Goal: Navigation & Orientation: Understand site structure

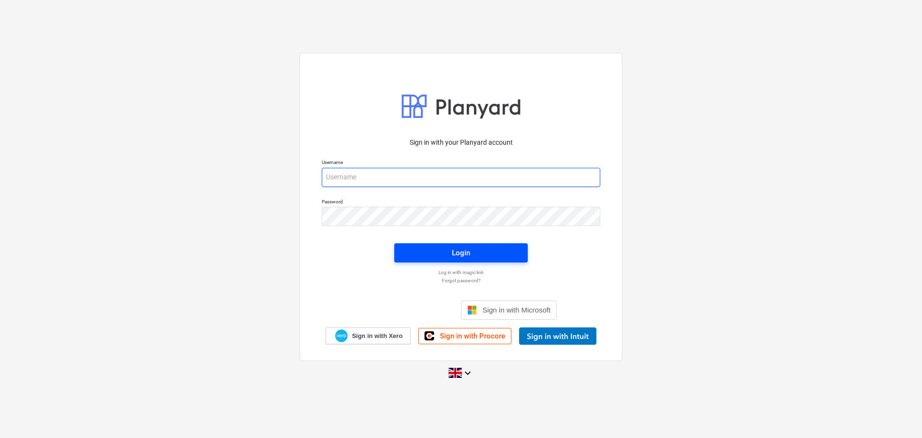
type input "[PERSON_NAME][EMAIL_ADDRESS][DOMAIN_NAME]"
click at [452, 256] on div "Login" at bounding box center [461, 252] width 18 height 12
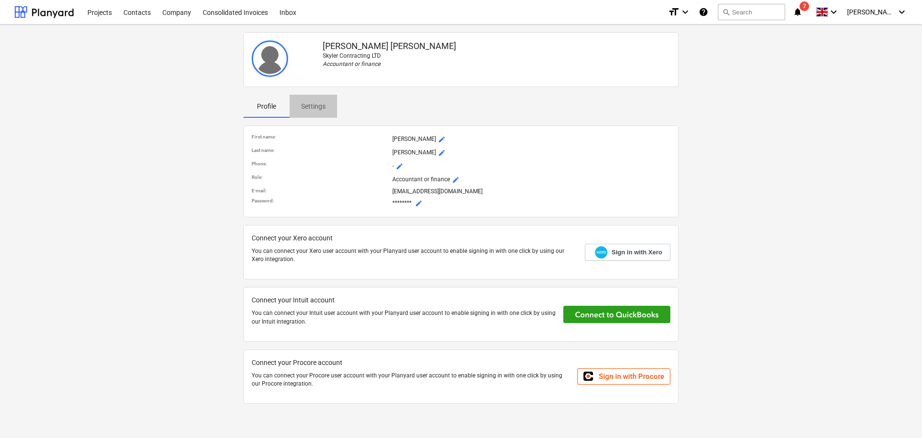
click at [314, 106] on p "Settings" at bounding box center [313, 106] width 24 height 10
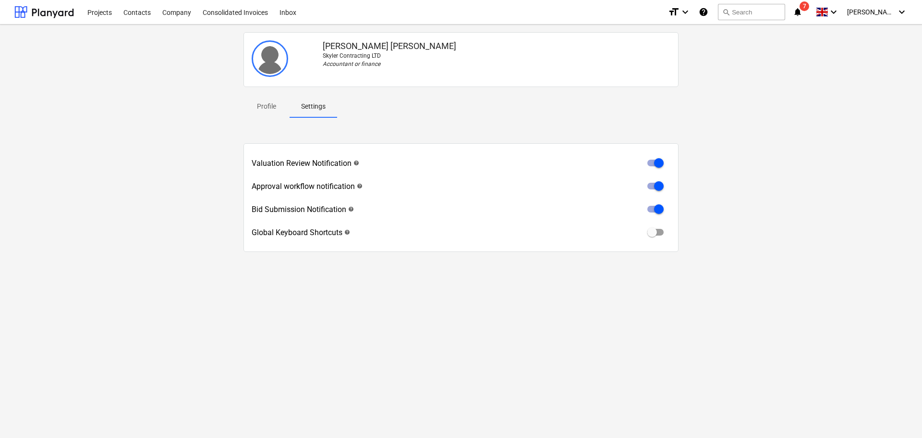
click at [809, 7] on span "7" at bounding box center [805, 6] width 10 height 10
click at [885, 11] on span "[PERSON_NAME]" at bounding box center [871, 12] width 48 height 8
click at [885, 11] on div at bounding box center [461, 219] width 922 height 438
click at [269, 107] on p "Profile" at bounding box center [266, 106] width 23 height 10
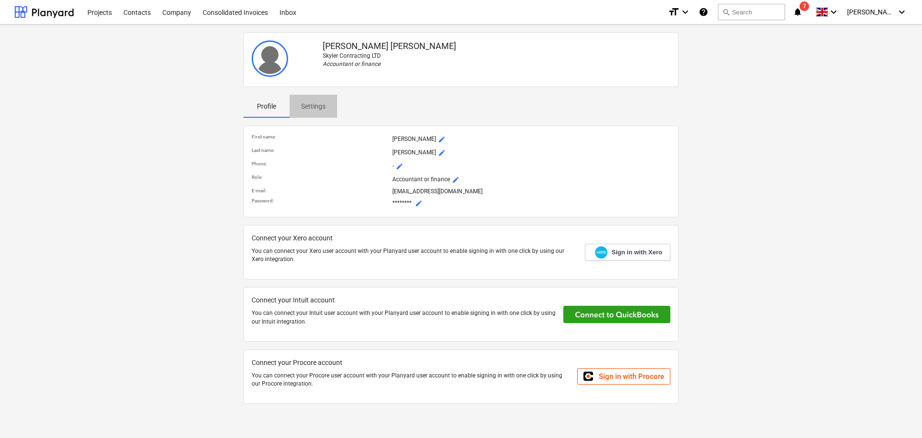
click at [314, 105] on p "Settings" at bounding box center [313, 106] width 24 height 10
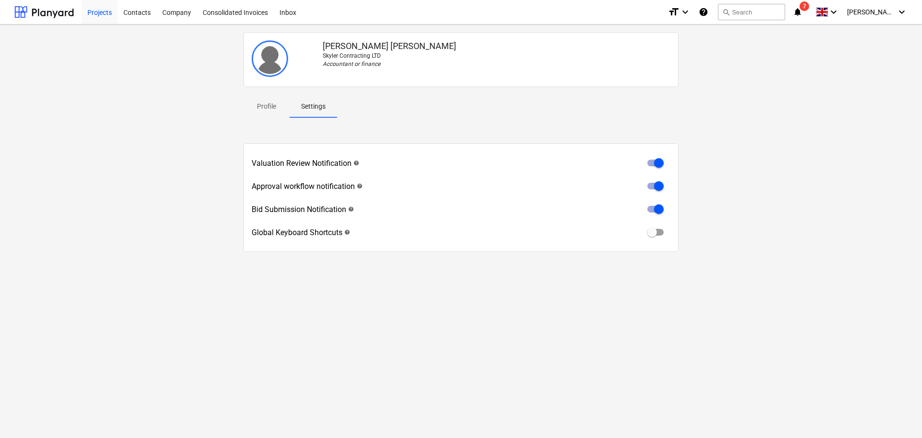
click at [101, 13] on div "Projects" at bounding box center [100, 12] width 36 height 24
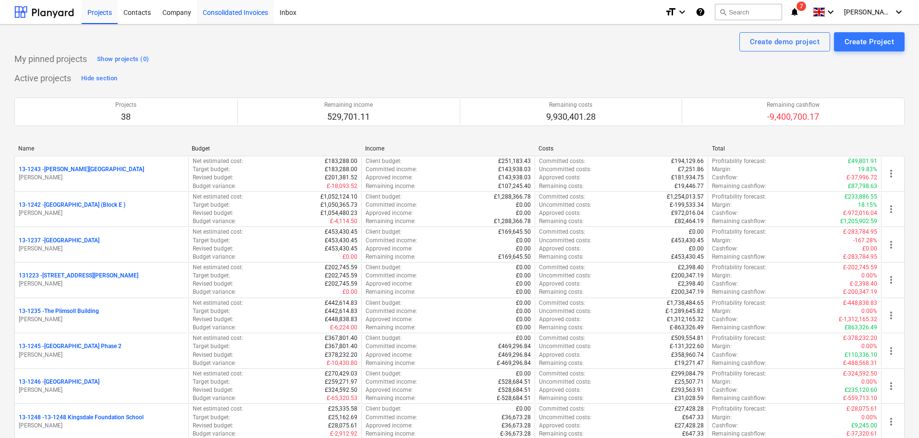
click at [236, 10] on div "Consolidated Invoices" at bounding box center [235, 12] width 77 height 24
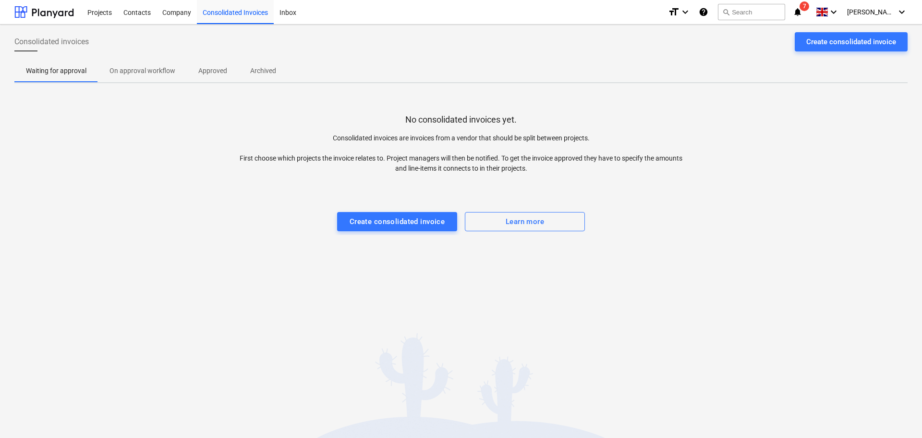
click at [140, 69] on p "On approval workflow" at bounding box center [143, 71] width 66 height 10
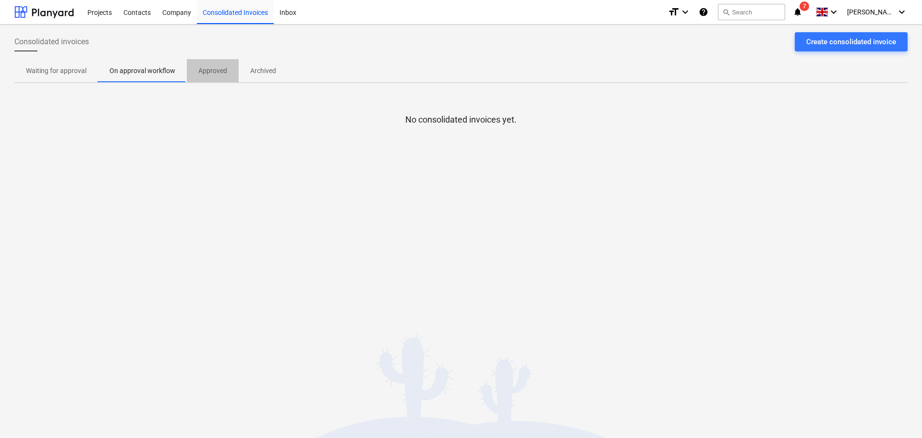
click at [213, 70] on p "Approved" at bounding box center [212, 71] width 29 height 10
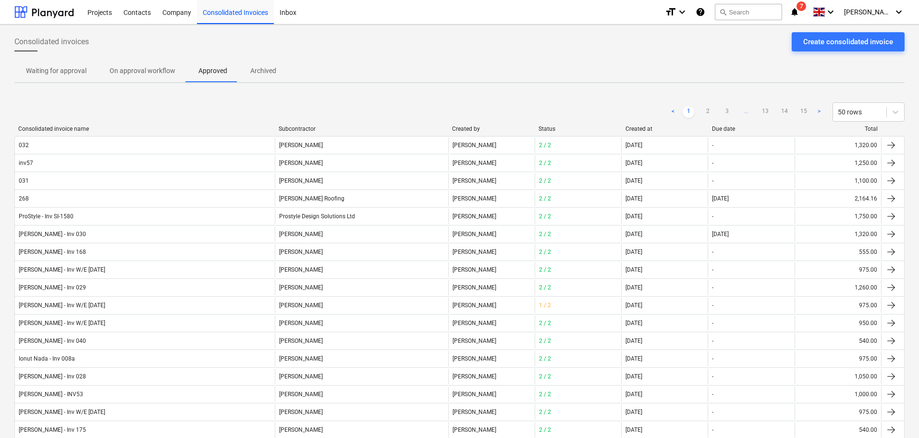
click at [55, 73] on p "Waiting for approval" at bounding box center [56, 71] width 61 height 10
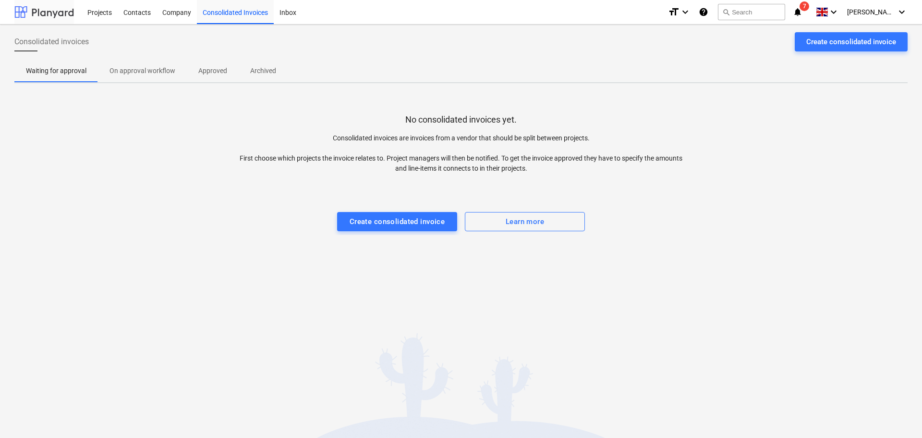
click at [67, 11] on div at bounding box center [44, 12] width 60 height 24
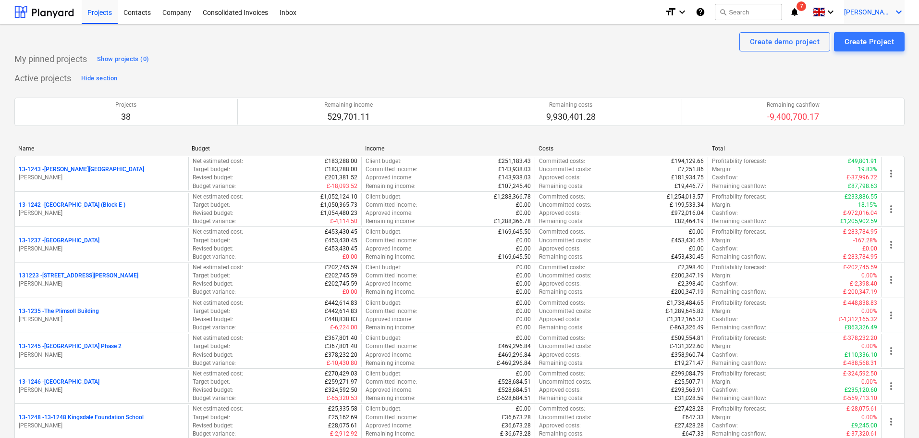
click at [894, 12] on icon "keyboard_arrow_down" at bounding box center [899, 12] width 12 height 12
click at [894, 12] on div at bounding box center [459, 219] width 919 height 438
click at [825, 15] on span at bounding box center [819, 12] width 12 height 9
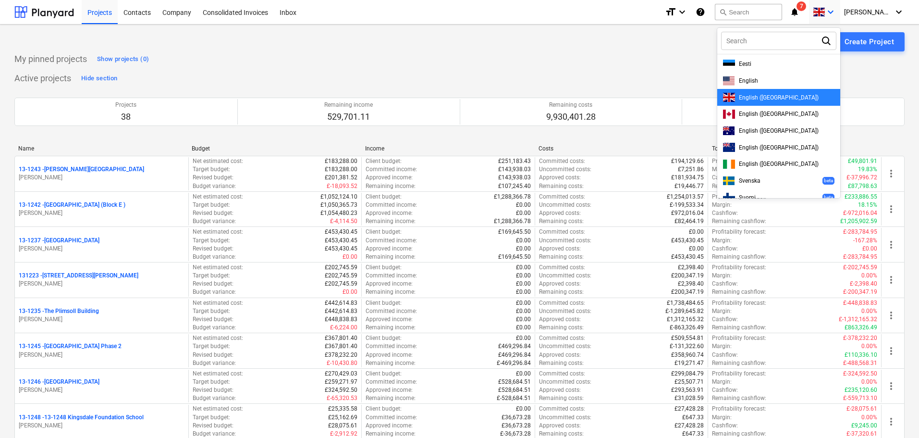
click at [816, 10] on div at bounding box center [459, 219] width 919 height 438
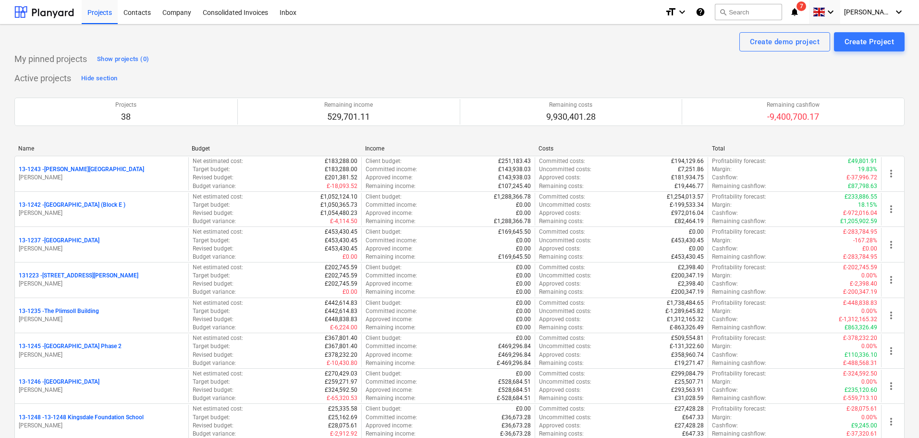
click at [806, 10] on span "7" at bounding box center [801, 6] width 10 height 10
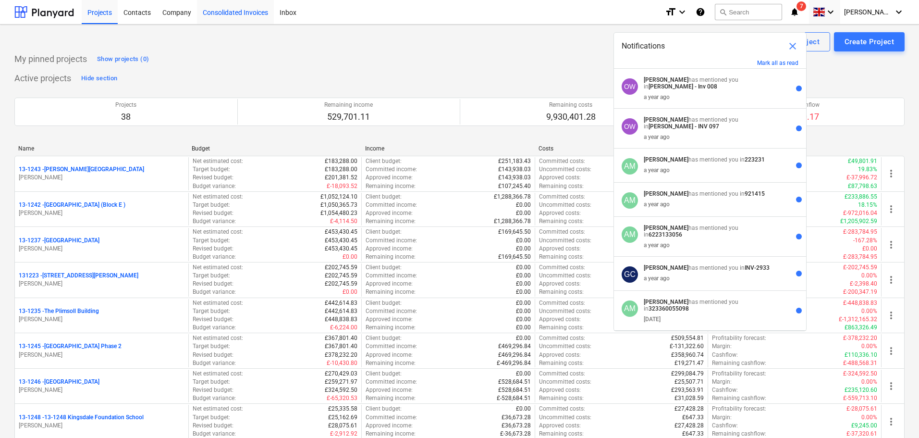
click at [220, 11] on div "Consolidated Invoices" at bounding box center [235, 12] width 77 height 24
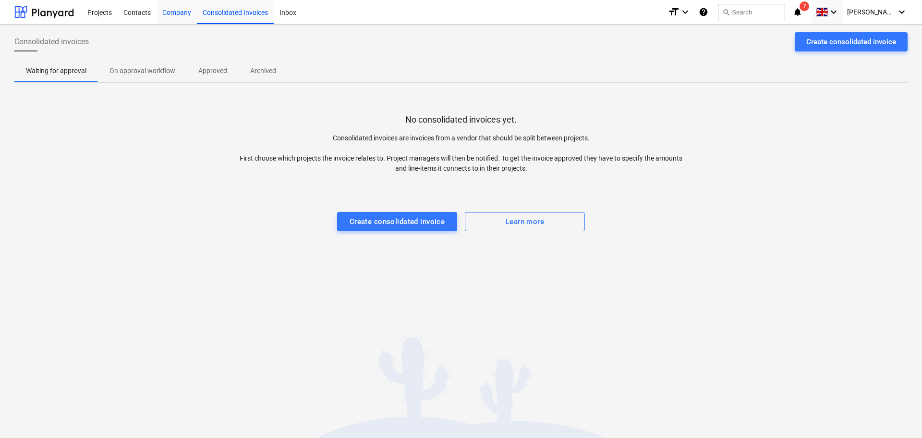
click at [182, 14] on div "Company" at bounding box center [177, 12] width 40 height 24
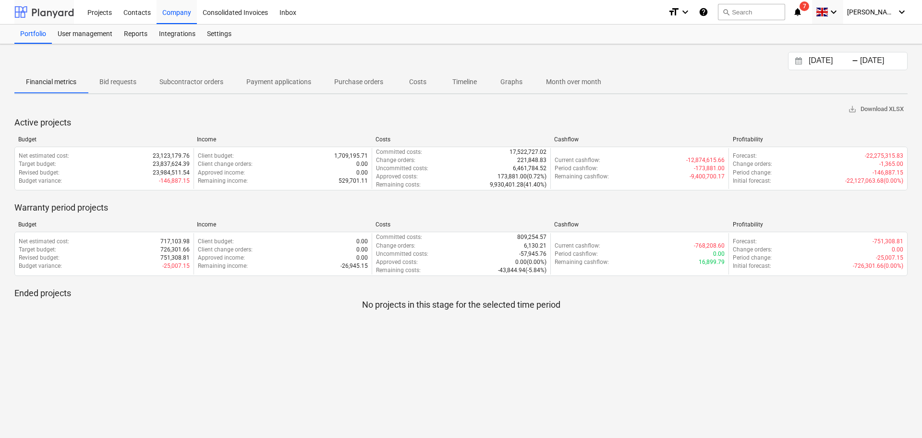
click at [53, 14] on div at bounding box center [44, 12] width 60 height 24
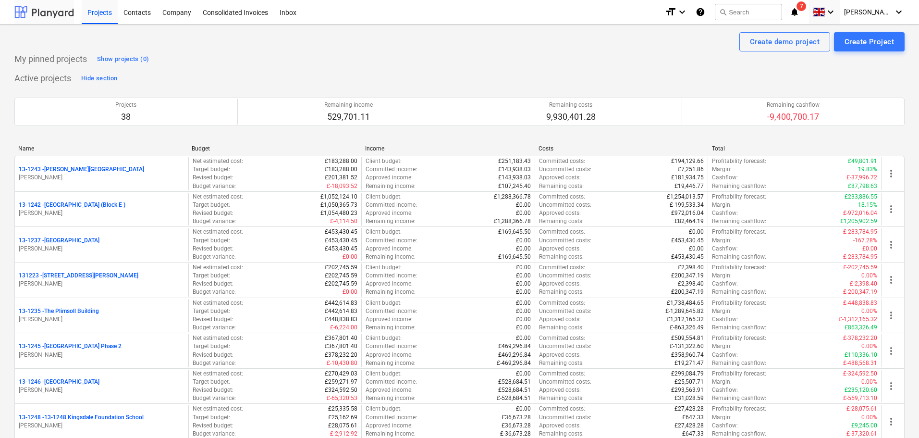
click at [52, 11] on div at bounding box center [44, 12] width 60 height 24
click at [825, 12] on span at bounding box center [819, 12] width 12 height 9
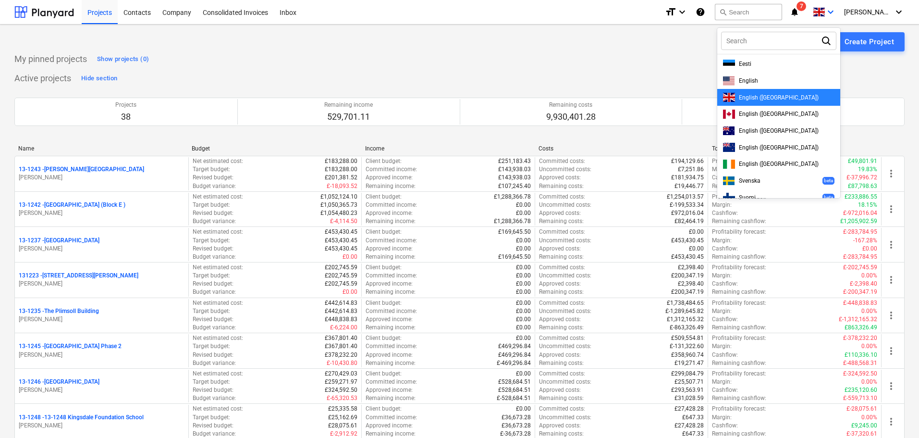
click at [698, 27] on div at bounding box center [459, 219] width 919 height 438
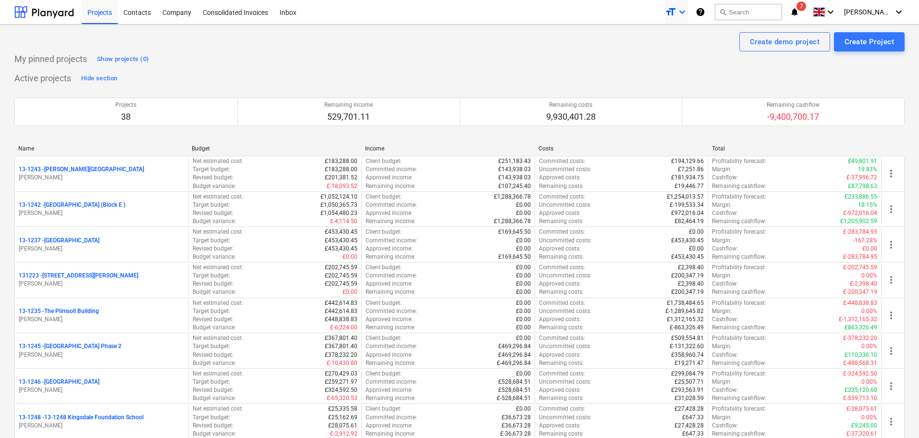
click at [688, 13] on icon "keyboard_arrow_down" at bounding box center [682, 12] width 12 height 12
click at [696, 12] on div at bounding box center [459, 219] width 919 height 438
click at [287, 13] on div "Inbox" at bounding box center [288, 12] width 28 height 24
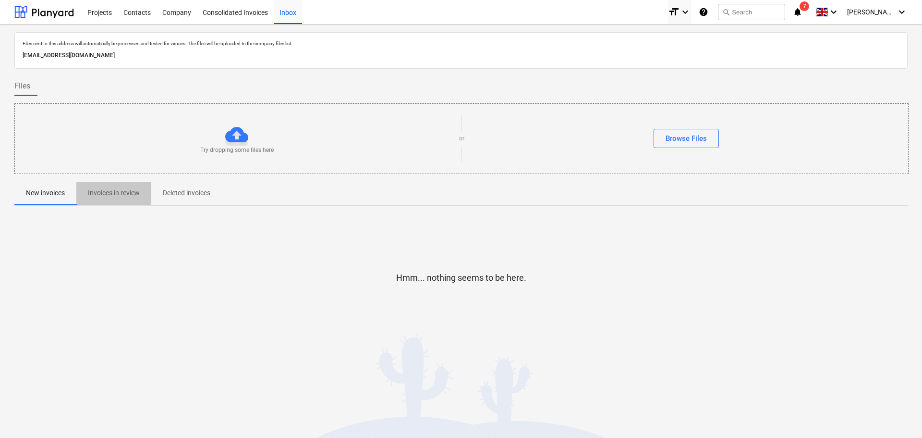
click at [107, 195] on p "Invoices in review" at bounding box center [114, 193] width 52 height 10
click at [247, 12] on div "Consolidated Invoices" at bounding box center [235, 12] width 77 height 24
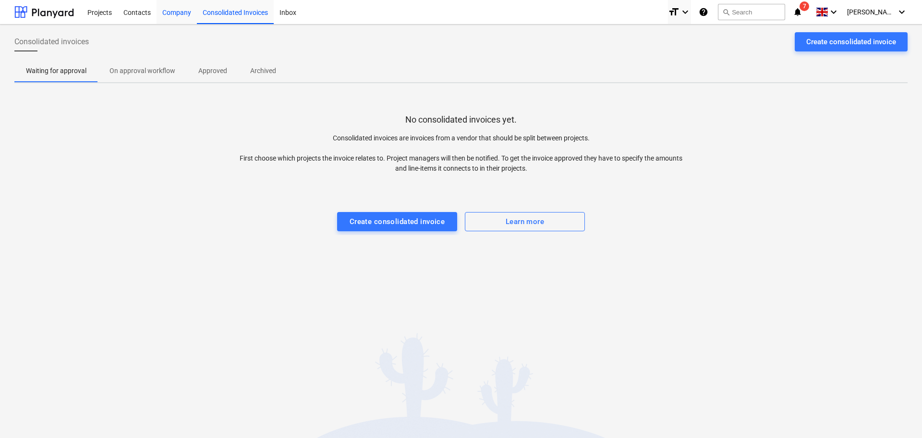
click at [179, 10] on div "Company" at bounding box center [177, 12] width 40 height 24
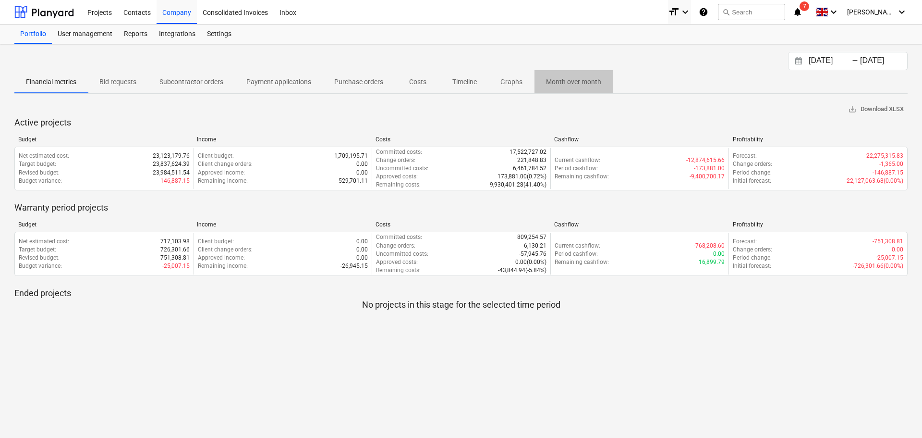
click at [585, 82] on p "Month over month" at bounding box center [573, 82] width 55 height 10
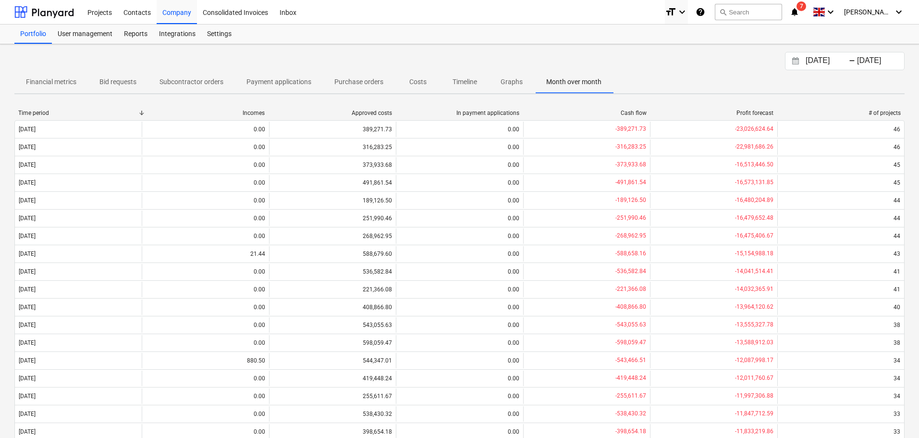
click at [508, 84] on p "Graphs" at bounding box center [511, 82] width 23 height 10
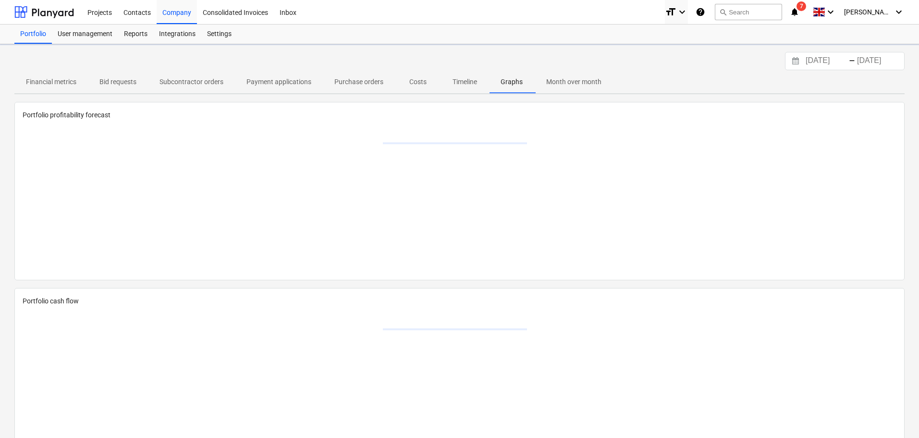
click at [470, 79] on p "Timeline" at bounding box center [464, 82] width 24 height 10
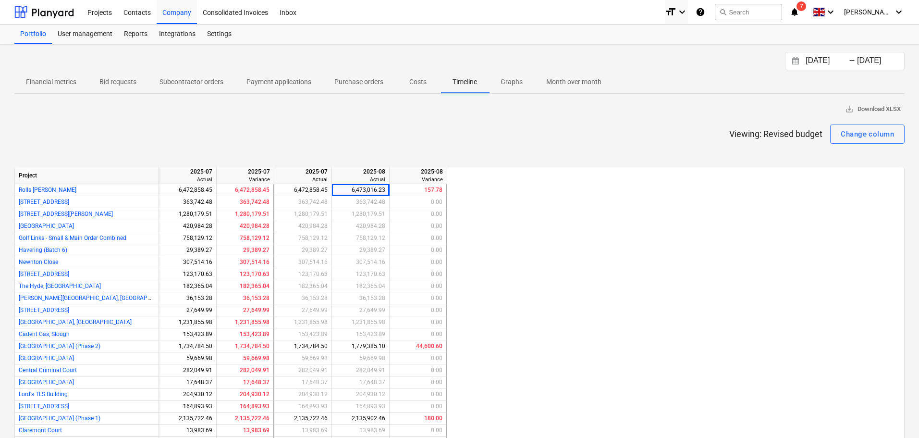
click at [410, 81] on p "Costs" at bounding box center [417, 82] width 23 height 10
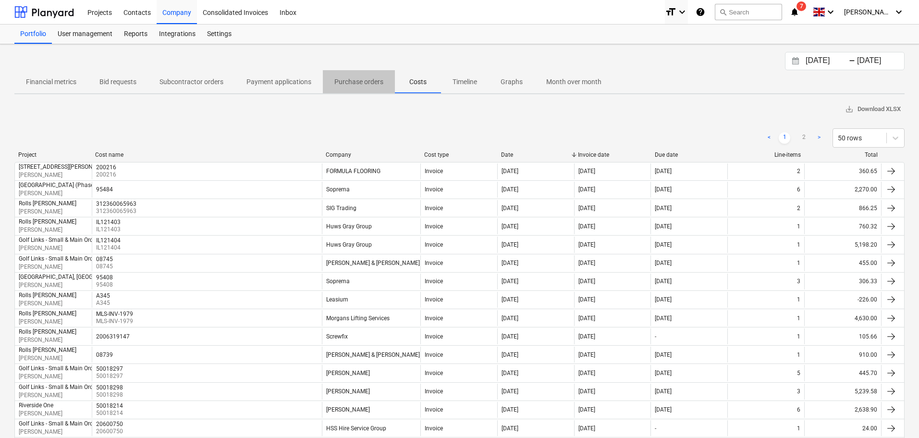
click at [347, 80] on p "Purchase orders" at bounding box center [358, 82] width 49 height 10
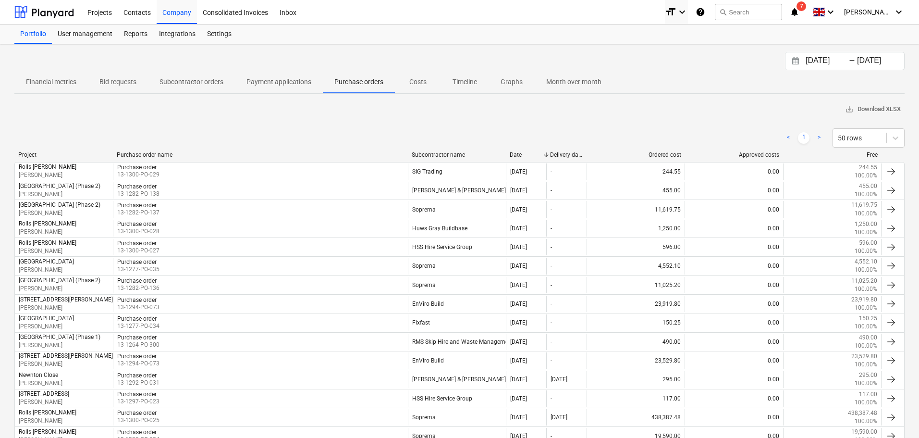
click at [280, 81] on p "Payment applications" at bounding box center [278, 82] width 65 height 10
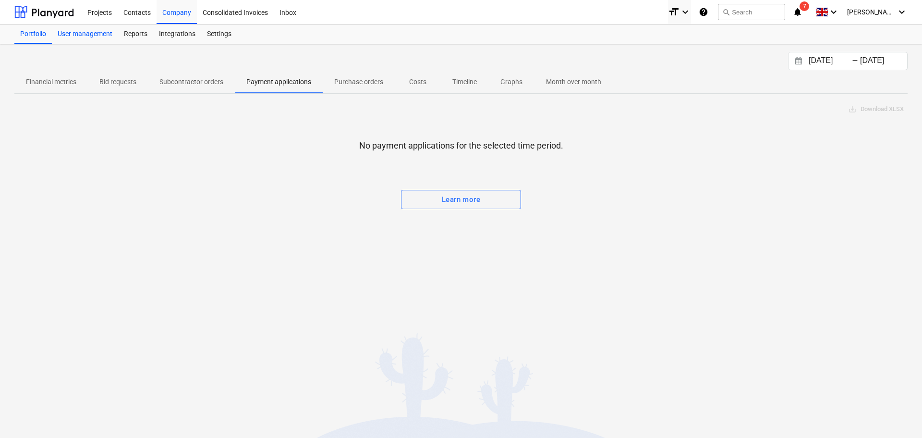
click at [80, 34] on div "User management" at bounding box center [85, 33] width 66 height 19
